Goal: Complete application form

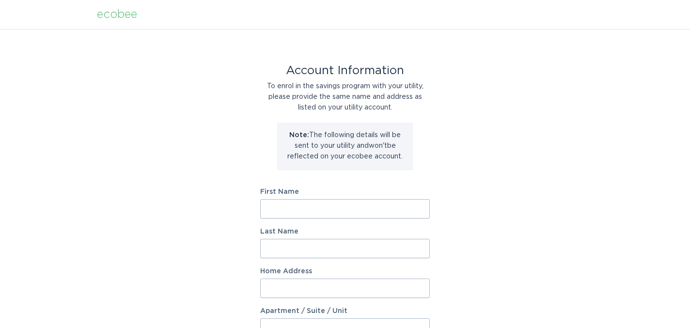
click at [342, 212] on input "First Name" at bounding box center [345, 208] width 170 height 19
type input "Hardwin"
type input "Odowd"
type input "259 Hurley Street Unit 2"
type input "2038243195"
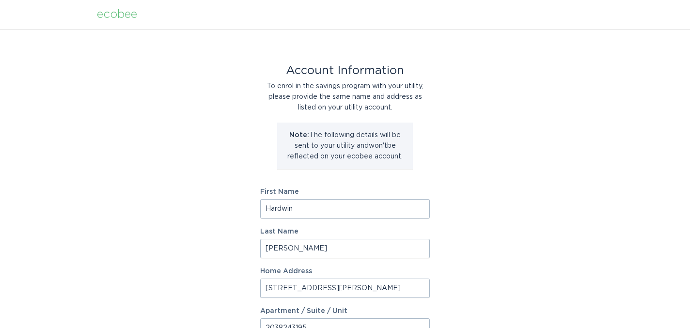
select select "US"
type input "Cambridge"
type input "02141"
select select "MA"
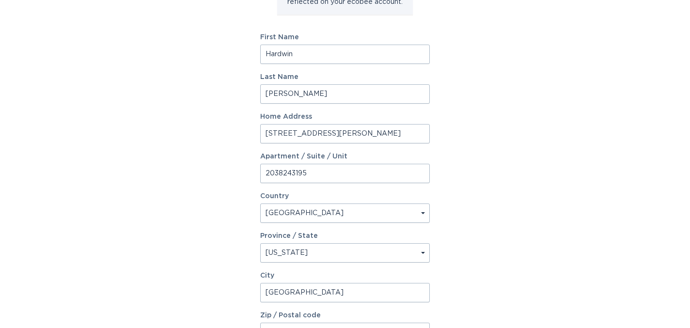
scroll to position [164, 0]
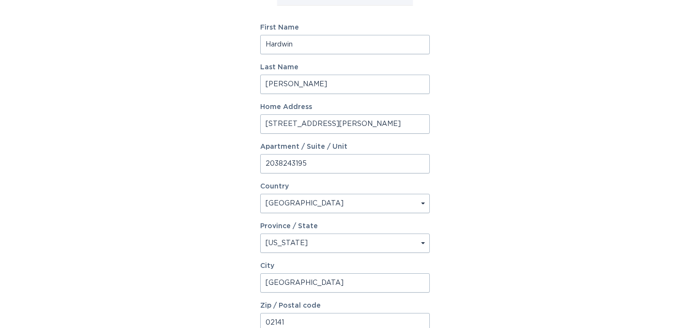
click at [308, 166] on input "2038243195" at bounding box center [345, 163] width 170 height 19
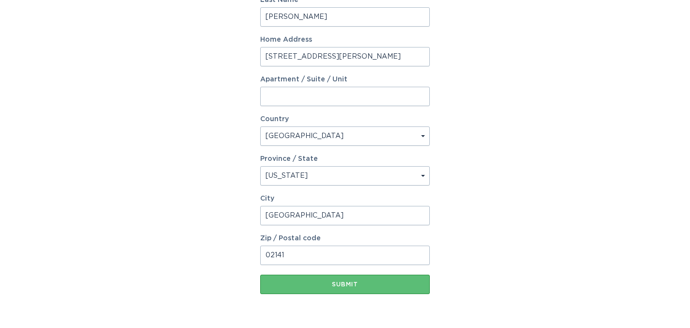
scroll to position [262, 0]
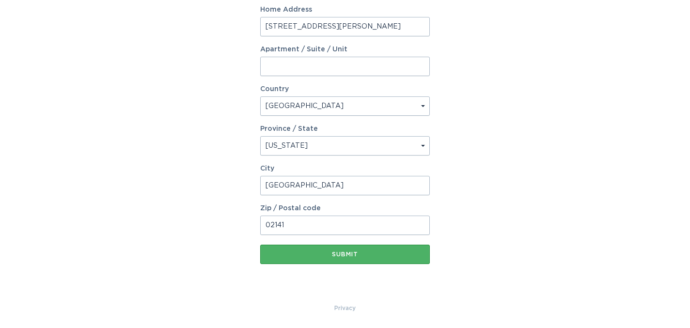
click at [351, 253] on div "Submit" at bounding box center [345, 254] width 160 height 6
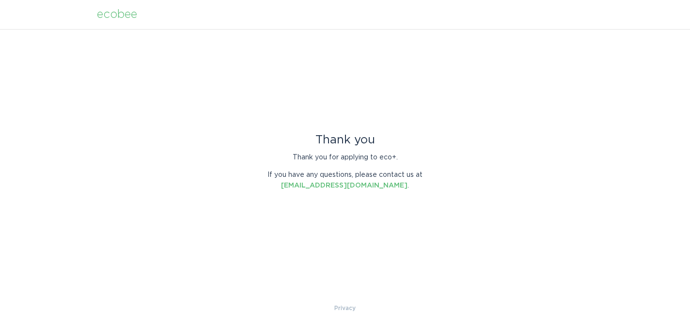
scroll to position [0, 0]
